Goal: Check status

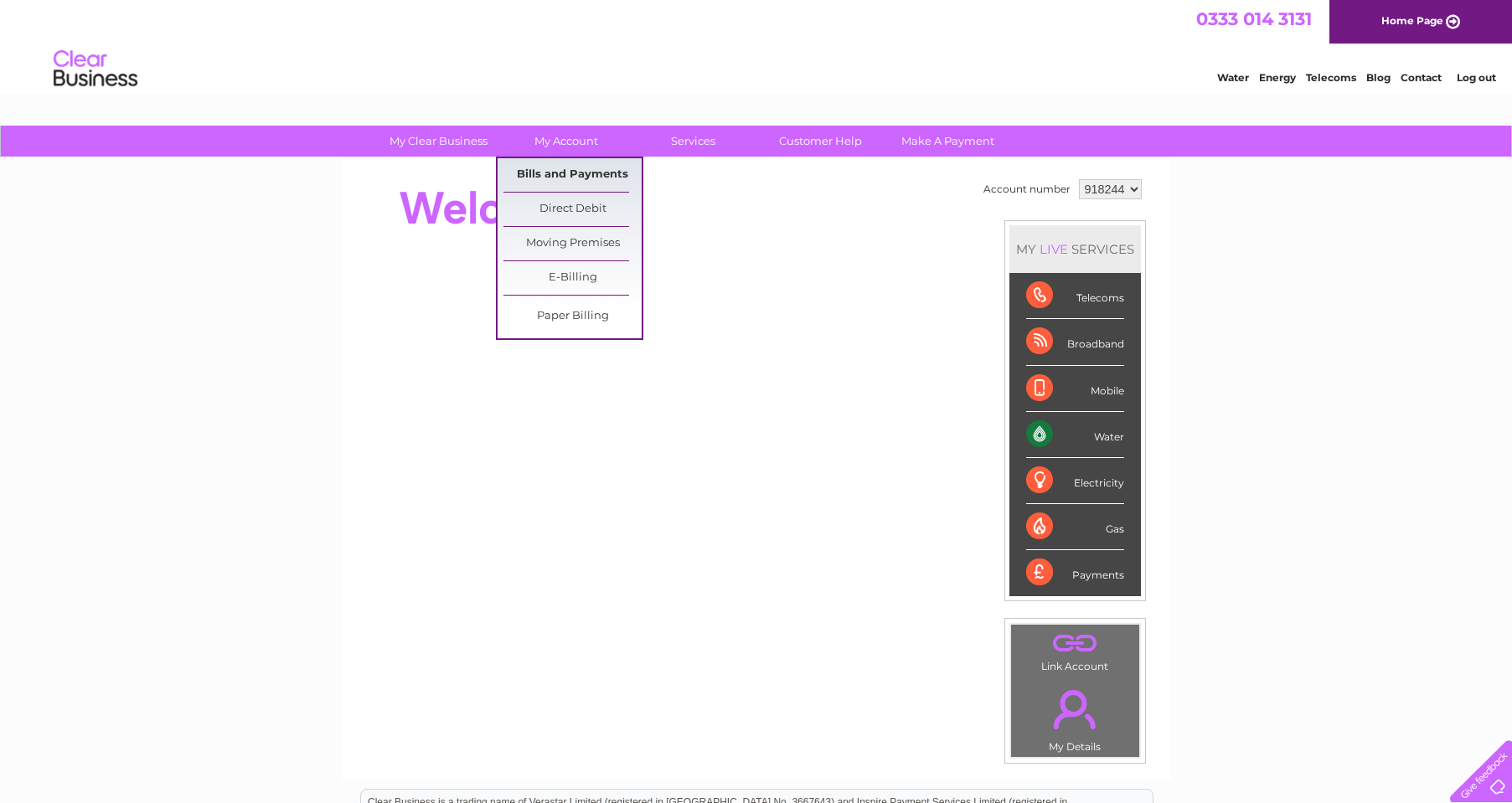
click at [555, 173] on link "Bills and Payments" at bounding box center [572, 175] width 138 height 34
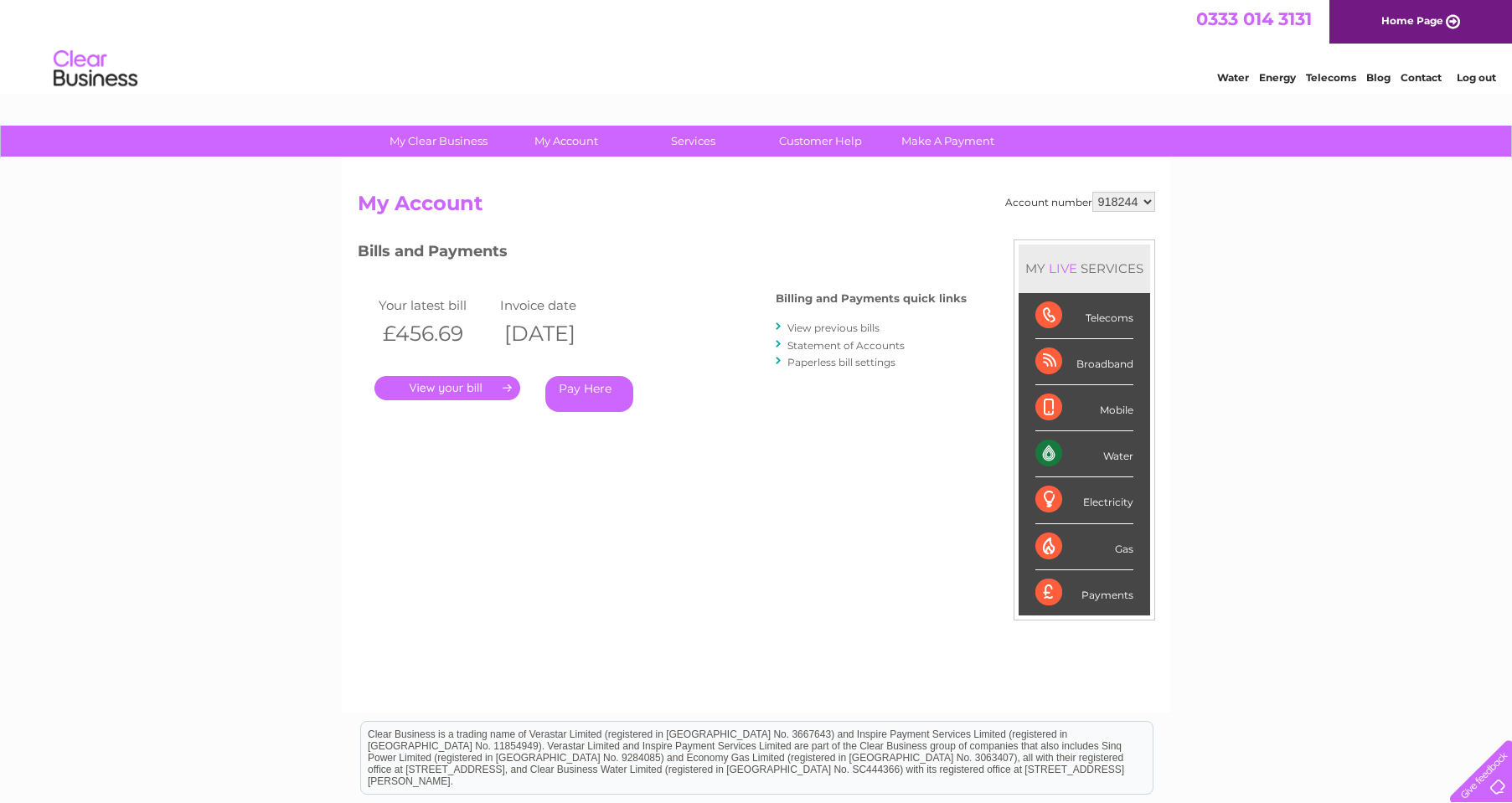
click at [448, 384] on link "." at bounding box center [447, 388] width 145 height 24
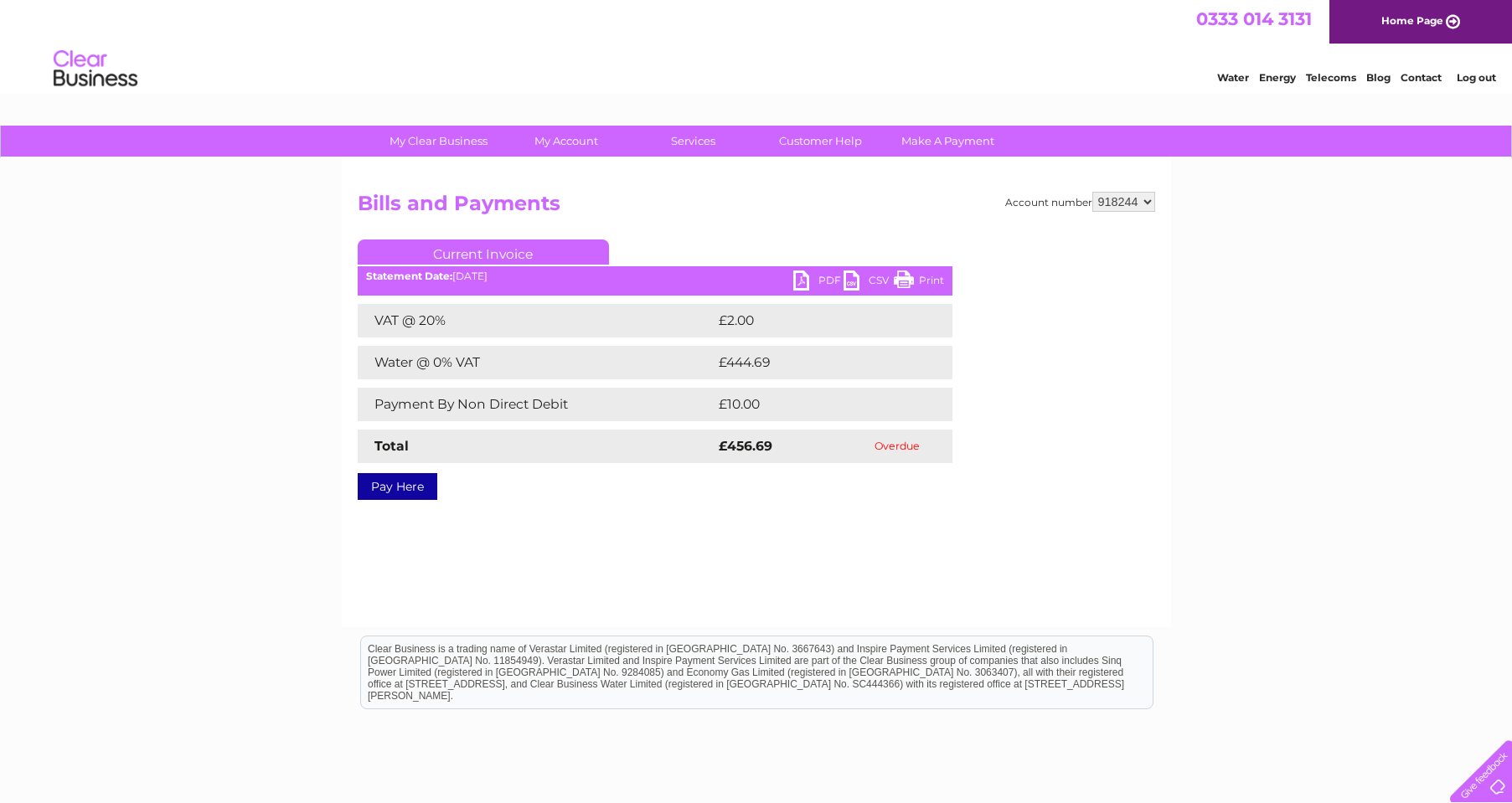
click at [820, 282] on link "PDF" at bounding box center [819, 282] width 50 height 24
